Goal: Task Accomplishment & Management: Complete application form

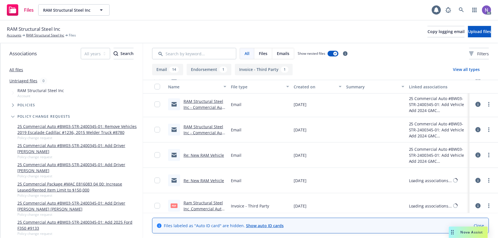
scroll to position [104, 0]
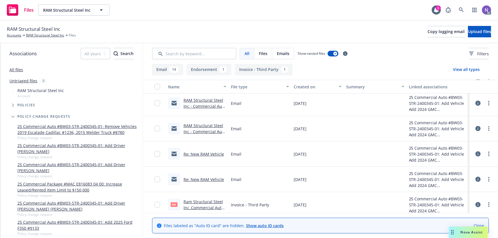
click at [207, 200] on link "Ram Structural Steel Inc_Commercial Auto #BW03-STR-2400345-01_Added 2024 GMC Yu…" at bounding box center [204, 222] width 41 height 47
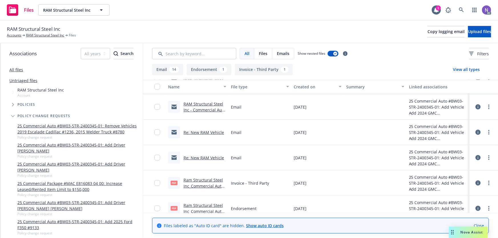
scroll to position [156, 0]
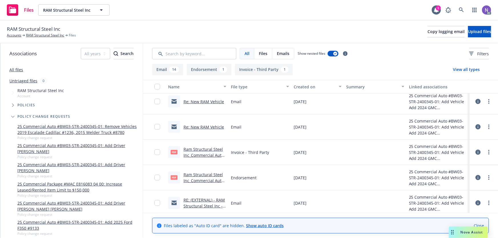
click at [205, 177] on link "Ram Structural Steel Inc_Commercial Auto #BW03-STR-2400345-01_Added 2024 GMC Yu…" at bounding box center [204, 192] width 41 height 41
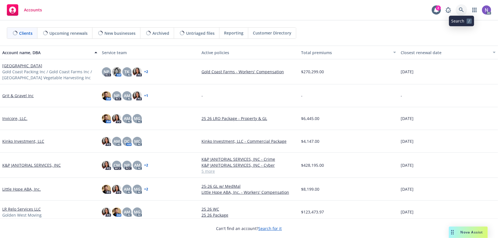
click at [462, 10] on icon at bounding box center [461, 9] width 5 height 5
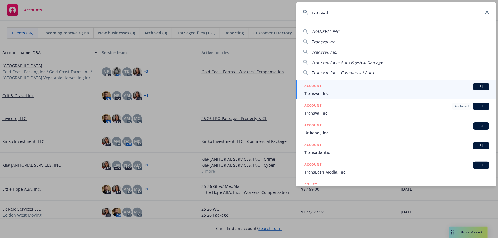
type input "transval"
click at [351, 91] on span "Transval, Inc." at bounding box center [396, 93] width 185 height 6
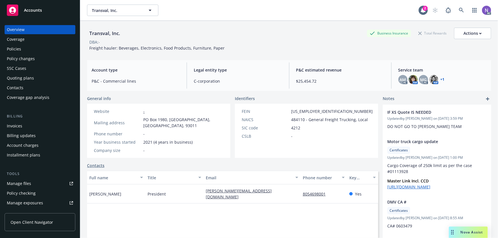
click at [45, 56] on div "Policy changes" at bounding box center [40, 58] width 66 height 9
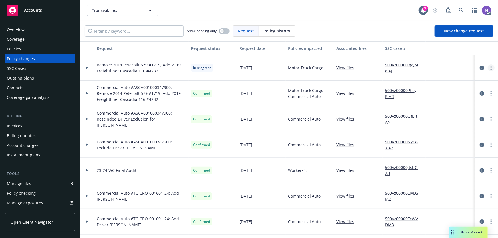
click at [488, 68] on link "more" at bounding box center [491, 68] width 7 height 7
click at [444, 116] on link "Resume workflow" at bounding box center [442, 113] width 98 height 11
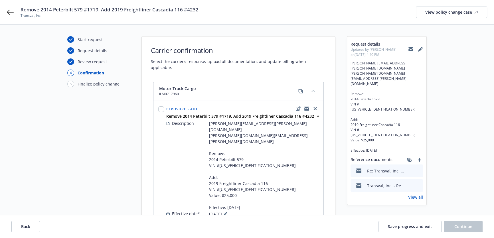
click at [134, 9] on span "Remove 2014 Peterbilt 579 #1719, Add 2019 Freightliner Cascadia 116 #4232" at bounding box center [110, 9] width 178 height 7
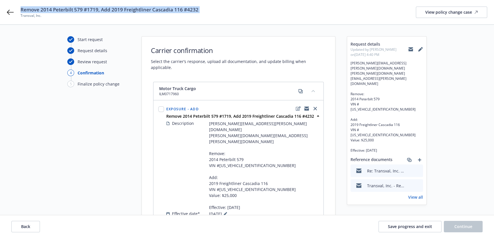
click at [134, 9] on span "Remove 2014 Peterbilt 579 #1719, Add 2019 Freightliner Cascadia 116 #4232" at bounding box center [110, 9] width 178 height 7
copy span "Remove 2014 Peterbilt 579 #1719, Add 2019 Freightliner Cascadia 116 #4232"
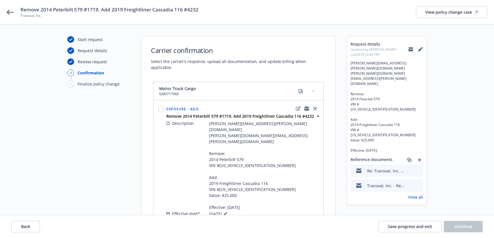
click at [171, 92] on span "ILM0717960" at bounding box center [177, 94] width 37 height 5
copy div "ILM0717960"
click at [422, 50] on icon at bounding box center [420, 49] width 5 height 5
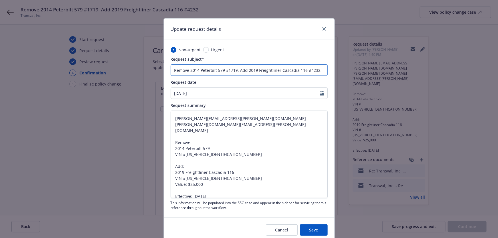
click at [173, 70] on input "Remove 2014 Peterbilt 579 #1719, Add 2019 Freightliner Cascadia 116 #4232" at bounding box center [249, 70] width 157 height 11
type input "MRemove 2014 Peterbilt 579 #1719, Add 2019 Freightliner Cascadia 116 #4232"
type textarea "x"
type input "MTRemove 2014 Peterbilt 579 #1719, Add 2019 Freightliner Cascadia 116 #4232"
type textarea "x"
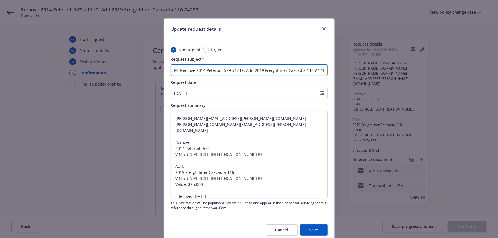
type input "MTCRemove 2014 Peterbilt 579 #1719, Add 2019 Freightliner Cascadia 116 #4232"
type textarea "x"
type input "MTCsRemove 2014 Peterbilt 579 #1719, Add 2019 Freightliner Cascadia 116 #4232"
type textarea "x"
paste input "otor Truck Cargo"
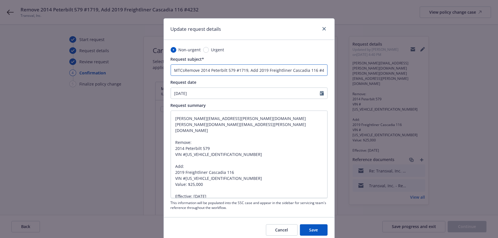
type input "Motor Truck CargoRemove 2014 Peterbilt 579 #1719, Add 2019 Freightliner Cascadi…"
type textarea "x"
type input "Motor Truck Cargo Remove 2014 Peterbilt 579 #1719, Add 2019 Freightliner Cascad…"
type textarea "x"
type input "Motor Truck Cargo #Remove 2014 Peterbilt 579 #1719, Add 2019 Freightliner Casca…"
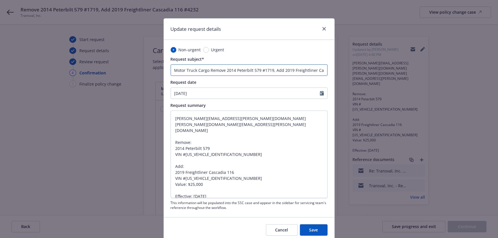
type textarea "x"
paste input "ILM0717960"
type input "Motor Truck Cargo #ILM0717960Remove 2014 Peterbilt 579 #1719, Add 2019 Freightl…"
type textarea "x"
type input "Motor Truck Cargo #ILM0717960:Remove 2014 Peterbilt 579 #1719, Add 2019 Freight…"
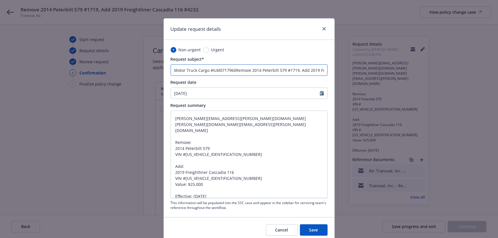
type textarea "x"
type input "Motor Truck Cargo #ILM0717960: Remove 2014 Peterbilt 579 #1719, Add 2019 Freigh…"
type textarea "x"
type input "Motor Truck Cargo #ILM0717960: Remove 2014 Peterbilt 579 #1719, Add 2019 Freigh…"
click at [314, 228] on span "Save" at bounding box center [313, 230] width 9 height 5
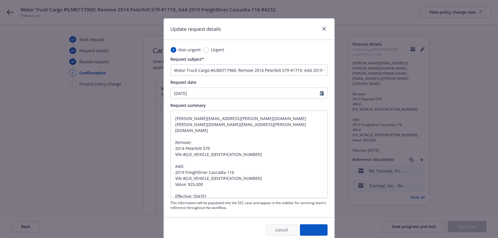
type textarea "x"
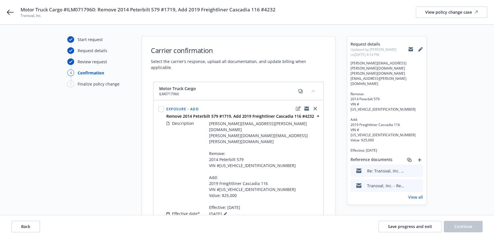
click at [97, 13] on span "Motor Truck Cargo #ILM0717960: Remove 2014 Peterbilt 579 #1719, Add 2019 Freigh…" at bounding box center [148, 9] width 255 height 7
click at [97, 10] on span "Motor Truck Cargo #ILM0717960: Remove 2014 Peterbilt 579 #1719, Add 2019 Freigh…" at bounding box center [148, 9] width 255 height 7
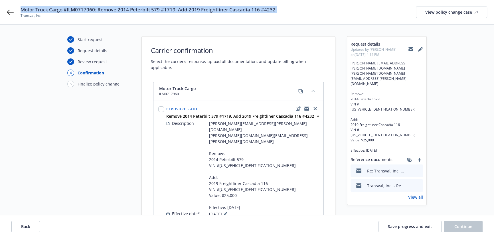
click at [97, 10] on span "Motor Truck Cargo #ILM0717960: Remove 2014 Peterbilt 579 #1719, Add 2019 Freigh…" at bounding box center [148, 9] width 255 height 7
copy span "Motor Truck Cargo #ILM0717960: Remove 2014 Peterbilt 579 #1719, Add 2019 Freigh…"
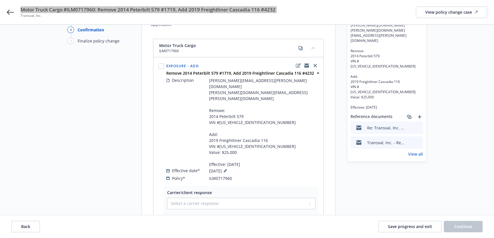
scroll to position [52, 0]
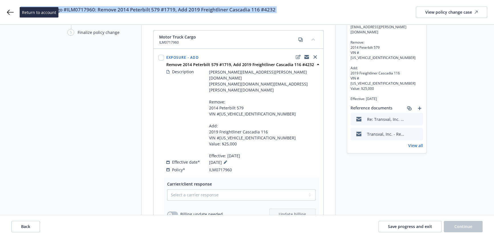
drag, startPoint x: 9, startPoint y: 13, endPoint x: 36, endPoint y: 1, distance: 29.4
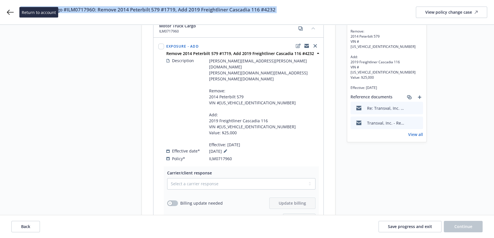
scroll to position [78, 0]
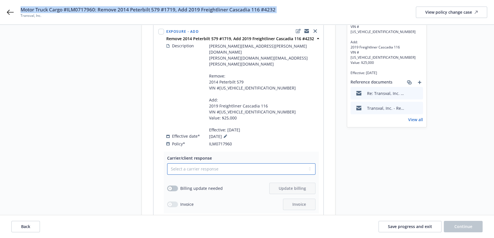
click at [221, 164] on select "Select a carrier response Accepted Accepted with revision No endorsement needed…" at bounding box center [241, 169] width 148 height 11
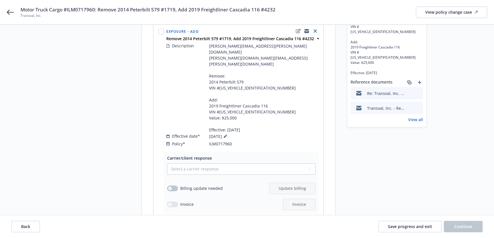
click at [202, 155] on div "Carrier/client response Select a carrier response Accepted Accepted with revisi…" at bounding box center [241, 182] width 148 height 55
click at [197, 164] on div "Select a carrier response Accepted Accepted with revision No endorsement needed…" at bounding box center [241, 187] width 148 height 47
click at [192, 164] on select "Select a carrier response Accepted Accepted with revision No endorsement needed…" at bounding box center [241, 169] width 148 height 11
select select "ACCEPTED"
click at [167, 164] on select "Select a carrier response Accepted Accepted with revision No endorsement needed…" at bounding box center [241, 169] width 148 height 11
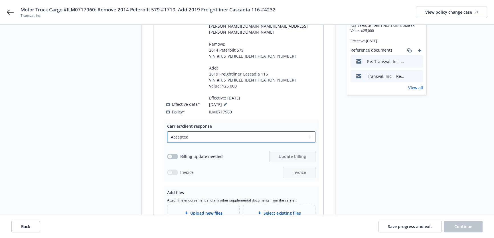
scroll to position [147, 0]
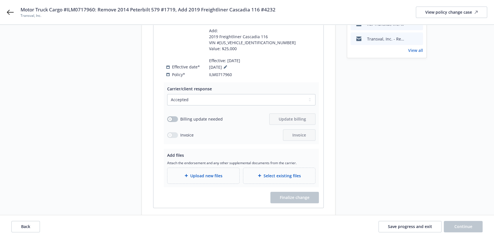
click at [191, 168] on div "Upload new files" at bounding box center [204, 176] width 72 height 16
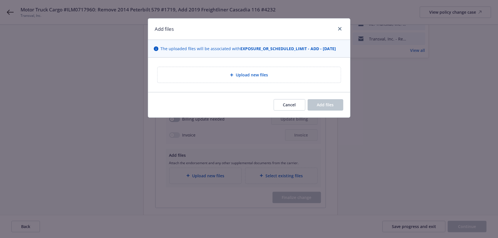
click at [222, 82] on div "Upload new files" at bounding box center [249, 75] width 183 height 16
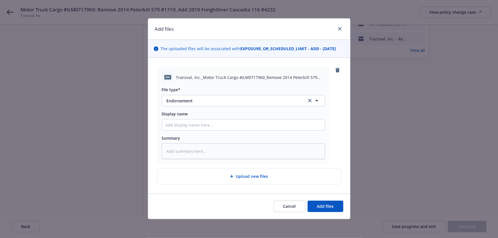
click at [322, 198] on div "Cancel Add files" at bounding box center [249, 206] width 202 height 25
drag, startPoint x: 327, startPoint y: 208, endPoint x: 340, endPoint y: 204, distance: 13.8
click at [327, 208] on span "Add files" at bounding box center [325, 206] width 17 height 5
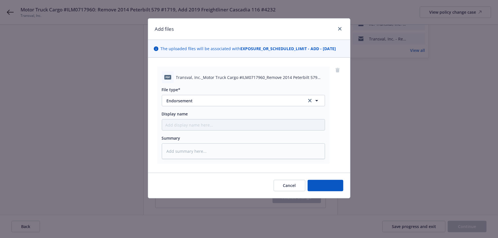
type textarea "x"
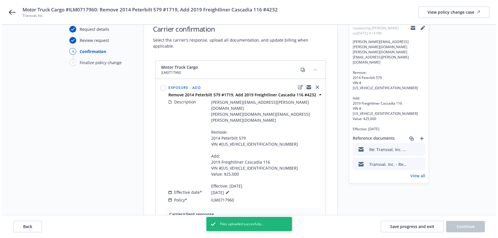
scroll to position [0, 0]
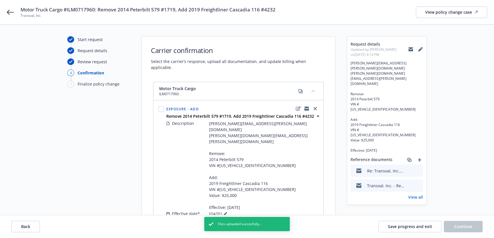
click at [419, 169] on icon "preview file" at bounding box center [417, 171] width 5 height 4
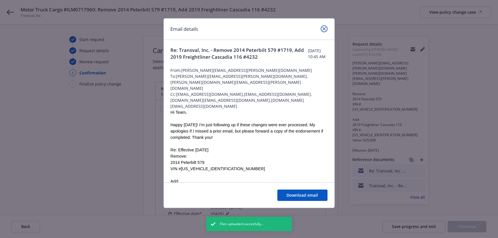
drag, startPoint x: 325, startPoint y: 30, endPoint x: 330, endPoint y: 41, distance: 12.3
click at [325, 30] on icon "close" at bounding box center [324, 28] width 3 height 3
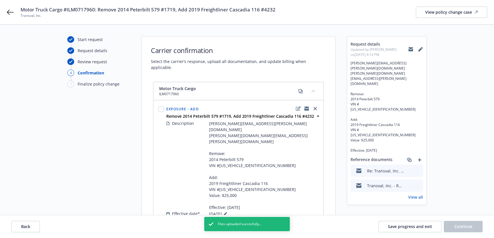
click at [419, 184] on icon "preview file" at bounding box center [417, 186] width 5 height 4
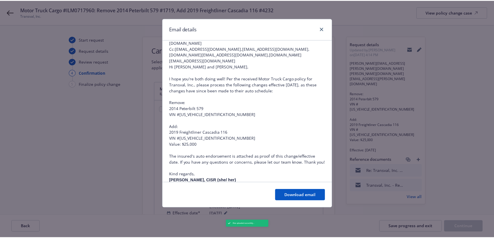
scroll to position [52, 0]
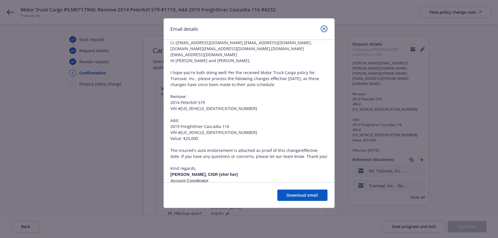
click at [326, 29] on link "close" at bounding box center [324, 28] width 7 height 7
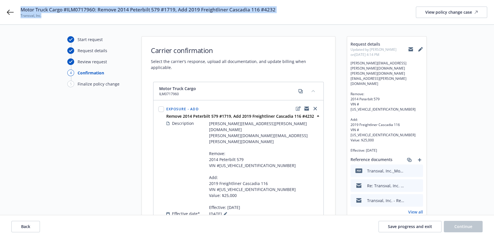
drag, startPoint x: 45, startPoint y: 14, endPoint x: 20, endPoint y: 7, distance: 25.8
click at [20, 7] on div "Motor Truck Cargo #ILM0717960: Remove 2014 Peterbilt 579 #1719, Add 2019 Freigh…" at bounding box center [247, 12] width 494 height 25
copy div "Motor Truck Cargo #ILM0717960: Remove 2014 Peterbilt 579 #1719, Add 2019 Freigh…"
click at [413, 50] on icon at bounding box center [411, 50] width 5 height 3
click at [76, 10] on span "Motor Truck Cargo #ILM0717960: Remove 2014 Peterbilt 579 #1719, Add 2019 Freigh…" at bounding box center [148, 9] width 255 height 7
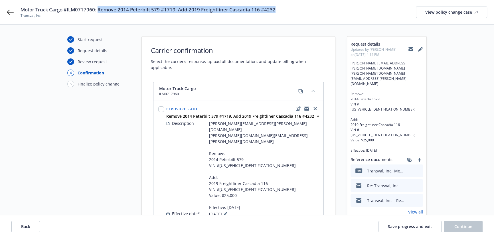
drag, startPoint x: 99, startPoint y: 9, endPoint x: 274, endPoint y: 11, distance: 175.6
click at [274, 11] on div "Motor Truck Cargo #ILM0717960: Remove 2014 Peterbilt 579 #1719, Add 2019 Freigh…" at bounding box center [254, 12] width 467 height 12
copy span "Remove 2014 Peterbilt 579 #1719, Add 2019 Freightliner Cascadia 116 #4232"
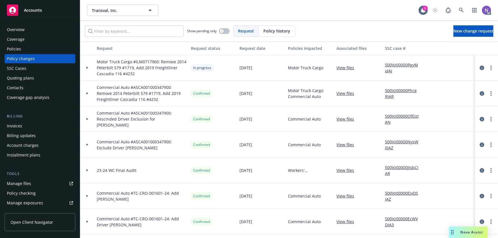
click at [43, 50] on div "Policies" at bounding box center [40, 49] width 66 height 9
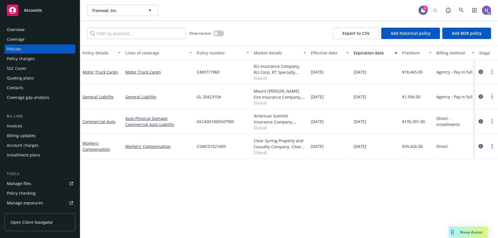
click at [36, 28] on div "Overview" at bounding box center [40, 29] width 66 height 9
